Goal: Task Accomplishment & Management: Use online tool/utility

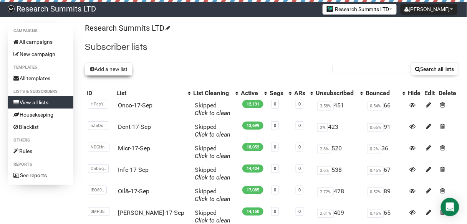
click at [118, 68] on button "Add a new list" at bounding box center [109, 69] width 48 height 13
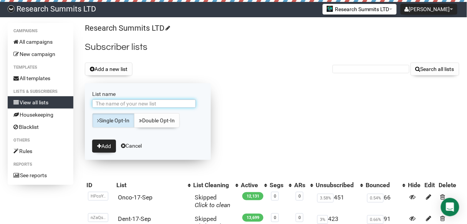
click at [147, 101] on input "List name" at bounding box center [144, 103] width 104 height 8
click at [112, 103] on input "AIin-10-Sep" at bounding box center [144, 103] width 104 height 8
type input "AIin-18-[DATE]"
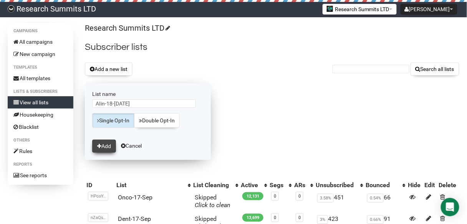
click at [109, 144] on button "Add" at bounding box center [104, 146] width 24 height 13
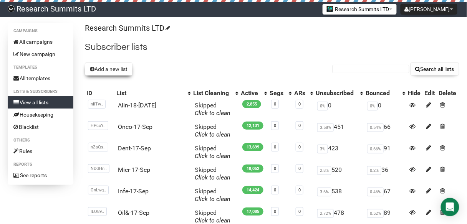
click at [110, 70] on button "Add a new list" at bounding box center [109, 69] width 48 height 13
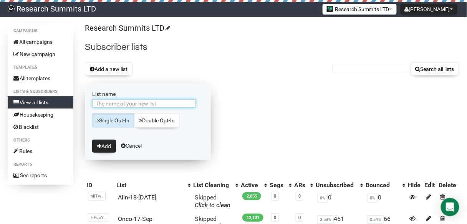
click at [111, 104] on input "List name" at bounding box center [144, 103] width 104 height 8
click at [111, 102] on input "AIin-15-Sep2" at bounding box center [144, 103] width 104 height 8
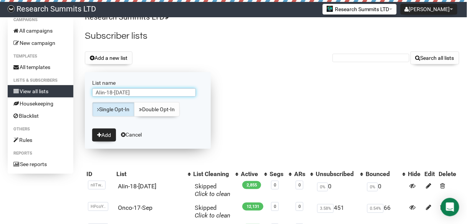
scroll to position [31, 0]
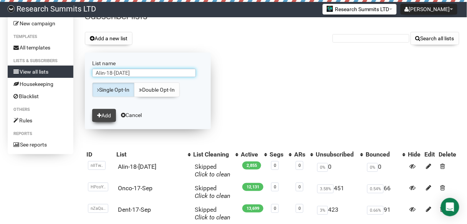
type input "AIin-18-Sep2"
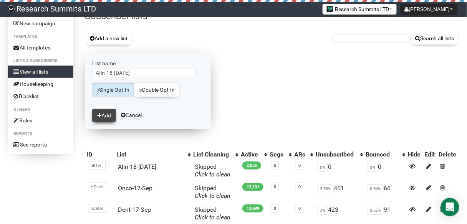
click at [108, 115] on button "Add" at bounding box center [104, 115] width 24 height 13
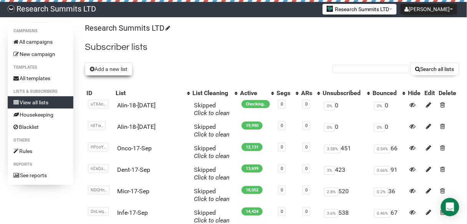
click at [122, 68] on button "Add a new list" at bounding box center [109, 69] width 48 height 13
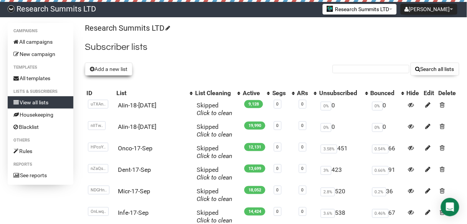
click at [119, 70] on button "Add a new list" at bounding box center [109, 69] width 48 height 13
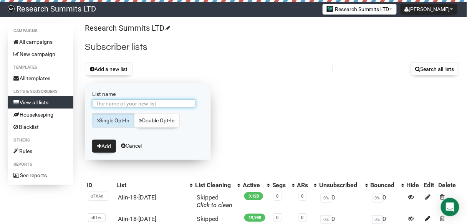
click at [123, 103] on input "List name" at bounding box center [144, 103] width 104 height 8
type input "AIin-18-[DATE]"
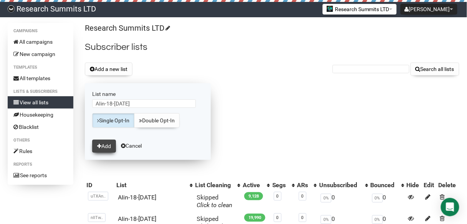
click at [106, 145] on button "Add" at bounding box center [104, 146] width 24 height 13
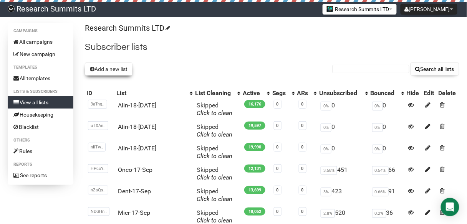
click at [122, 73] on button "Add a new list" at bounding box center [109, 69] width 48 height 13
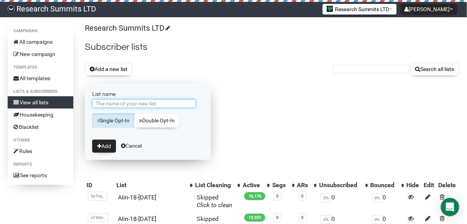
click at [138, 104] on input "List name" at bounding box center [144, 103] width 104 height 8
click at [112, 103] on input "AIin-15-Sep4" at bounding box center [144, 103] width 104 height 8
type input "AIin-18-Sep4"
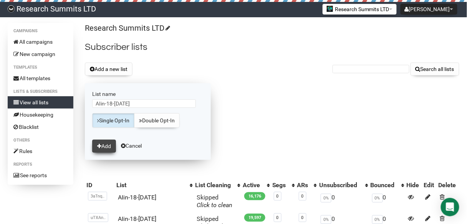
click at [109, 141] on button "Add" at bounding box center [104, 146] width 24 height 13
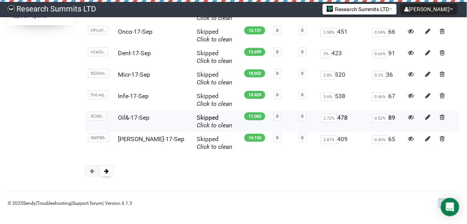
scroll to position [162, 0]
